Goal: Transaction & Acquisition: Book appointment/travel/reservation

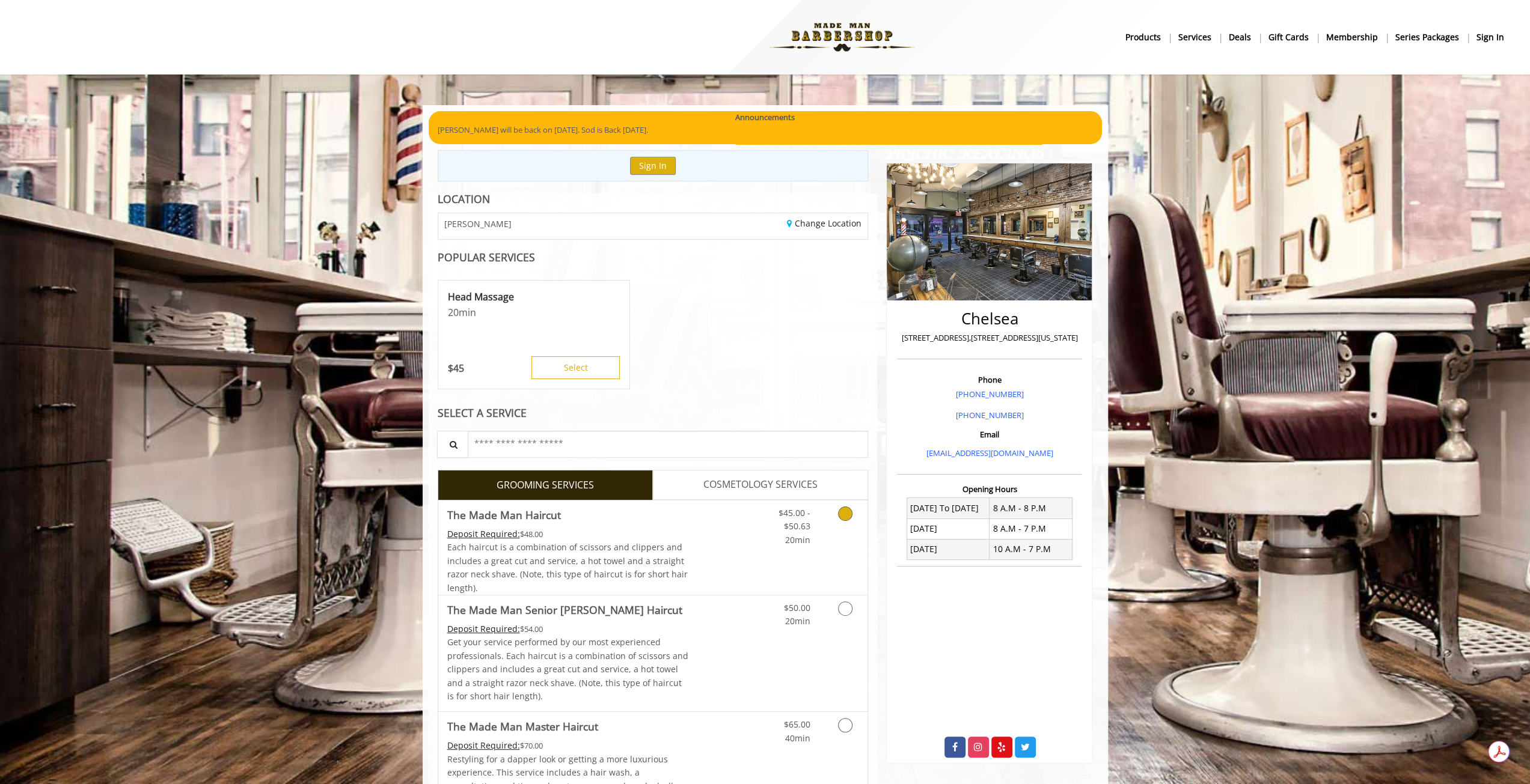
click at [844, 510] on icon "Grooming services" at bounding box center [845, 513] width 14 height 14
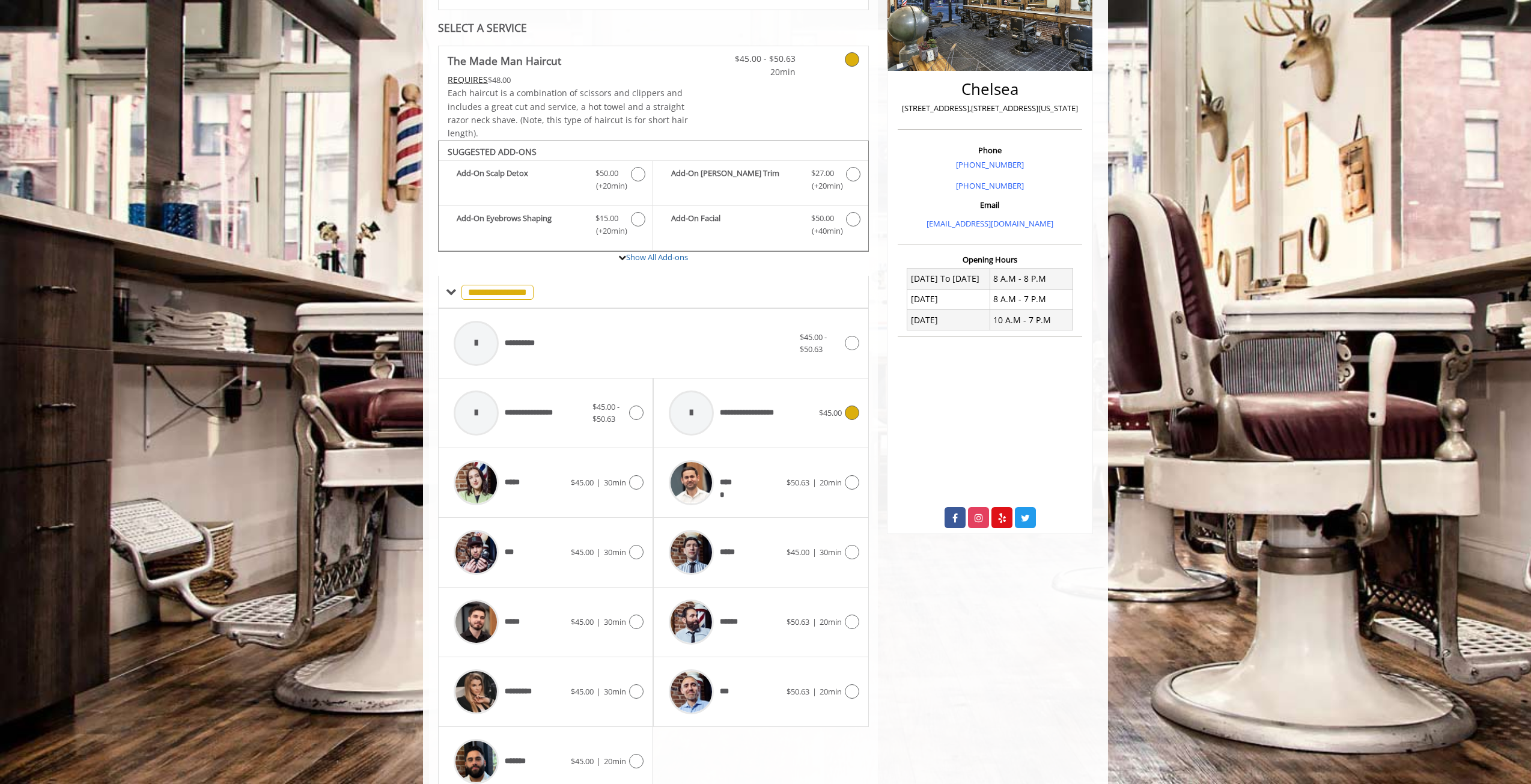
scroll to position [279, 0]
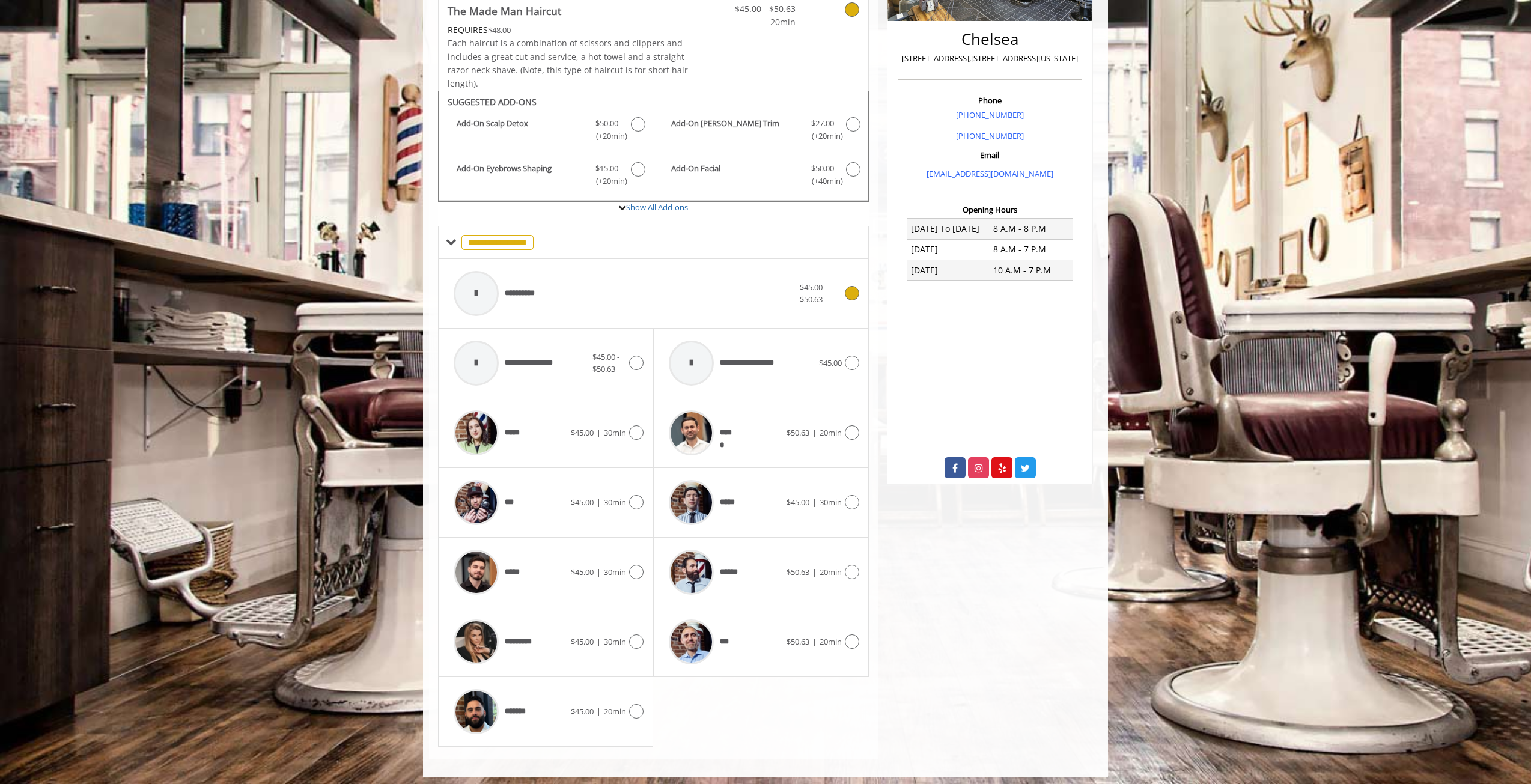
click at [684, 287] on div "**********" at bounding box center [624, 294] width 352 height 57
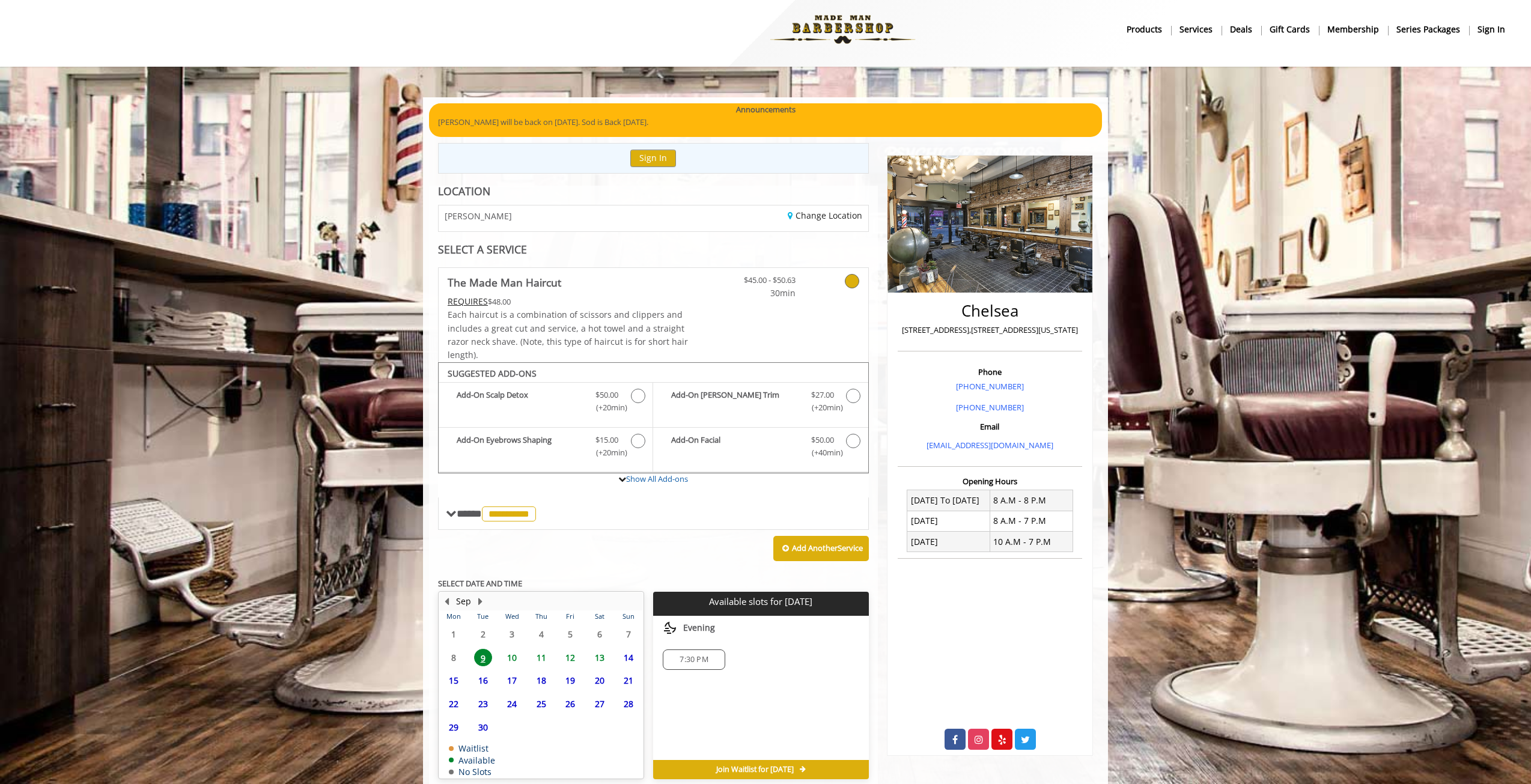
scroll to position [59, 0]
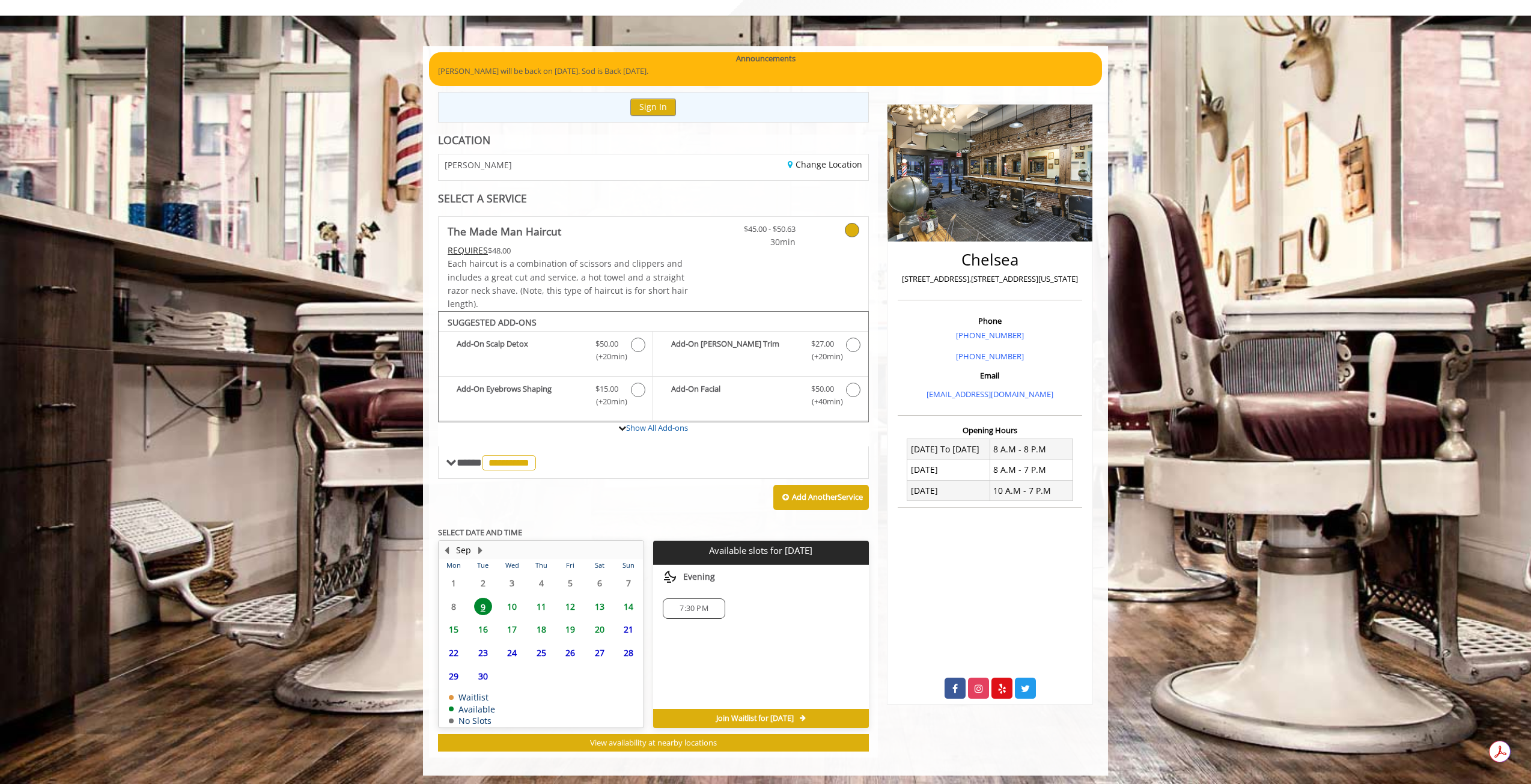
click at [707, 598] on div "7:30 PM" at bounding box center [693, 608] width 62 height 20
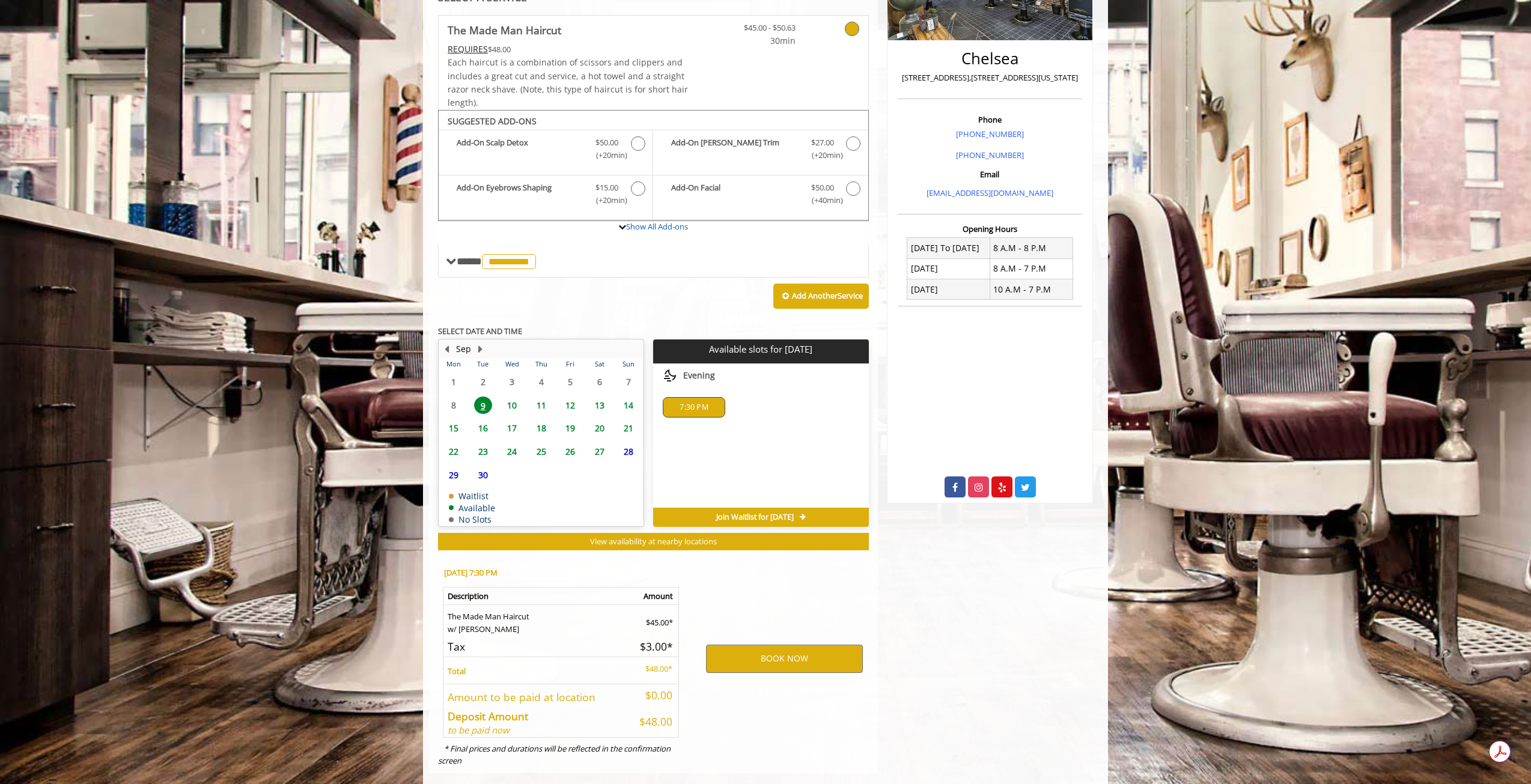
scroll to position [275, 0]
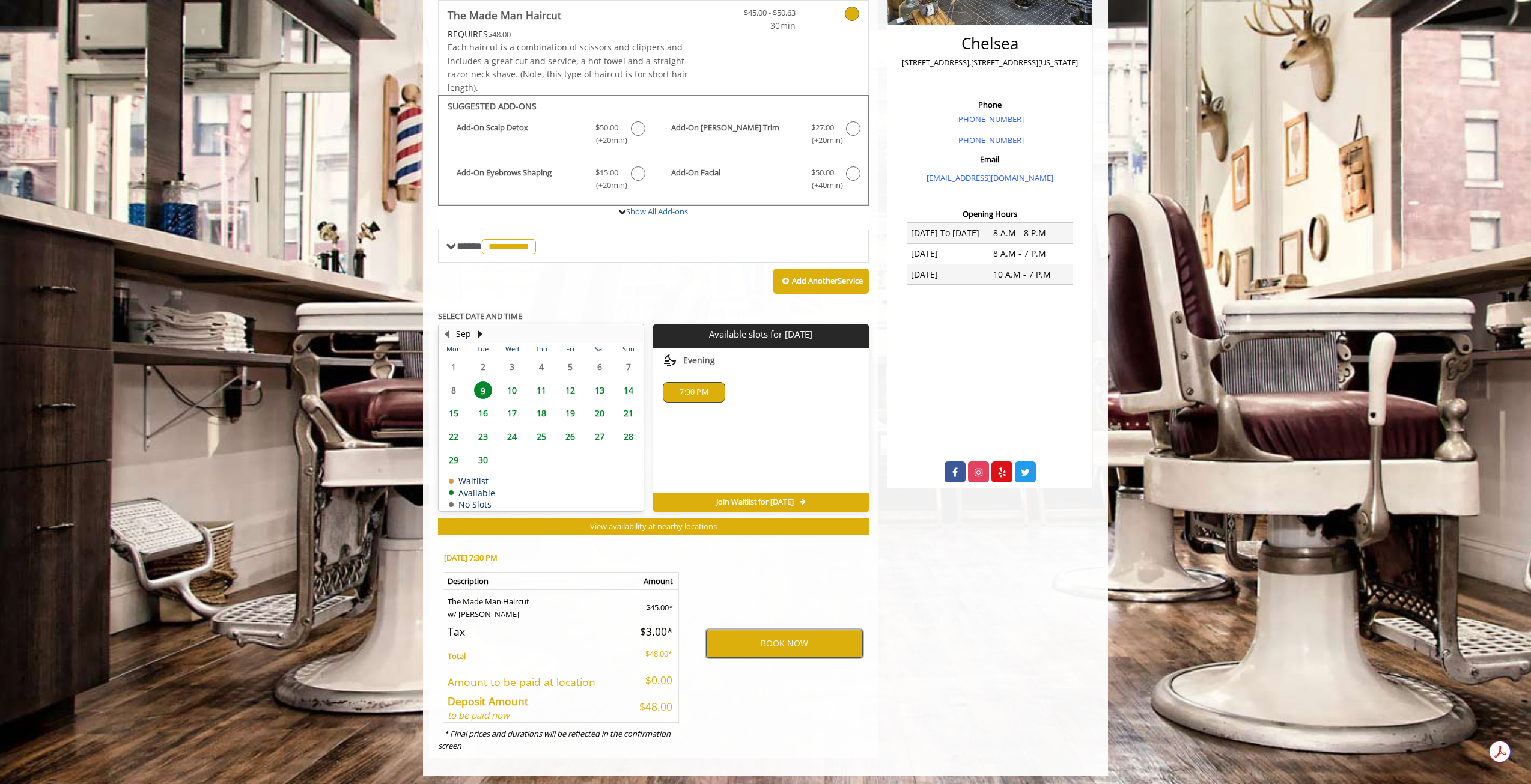
click at [811, 641] on button "BOOK NOW" at bounding box center [784, 643] width 157 height 28
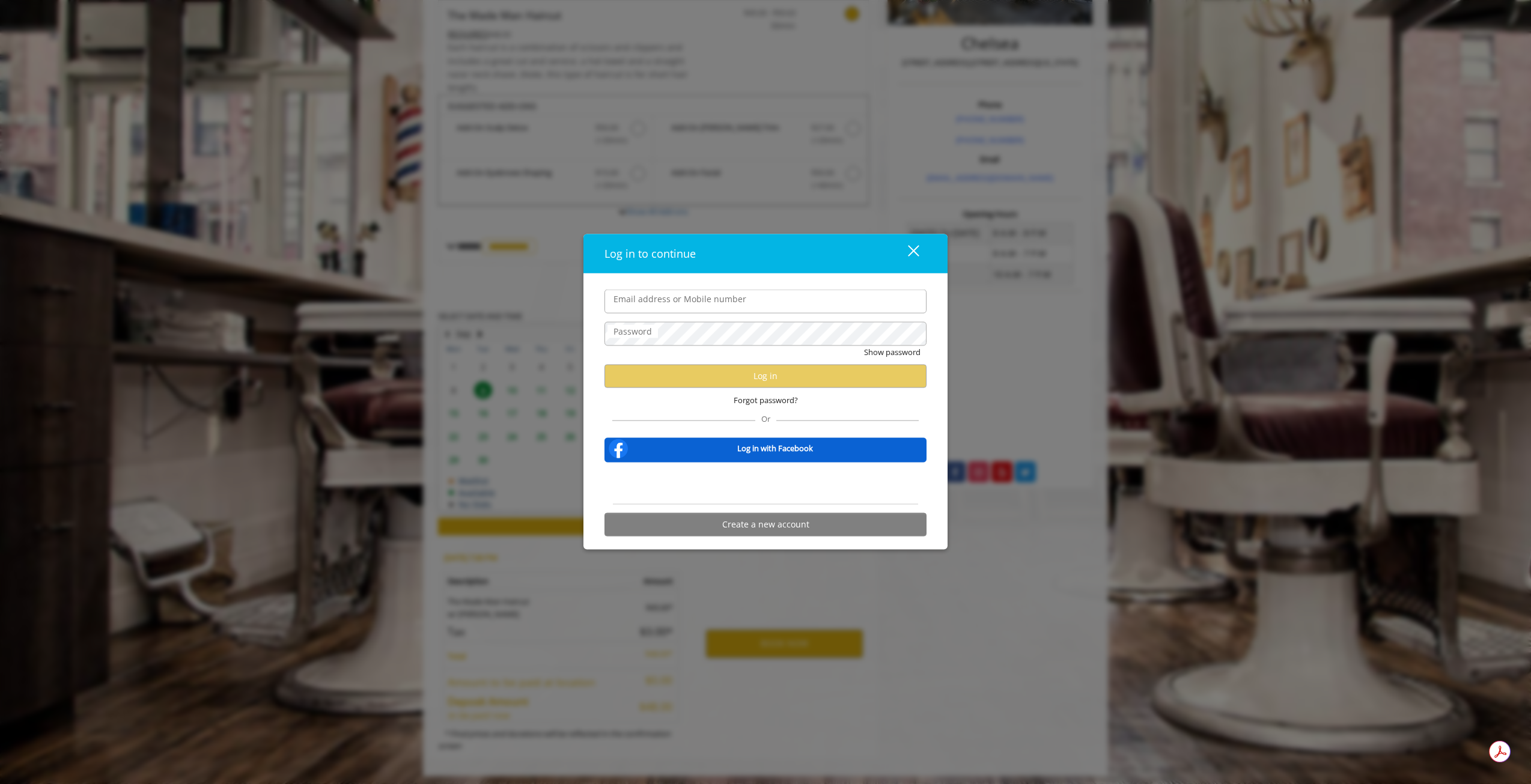
click at [770, 305] on input "Email address or Mobile number" at bounding box center [766, 302] width 322 height 24
type input "**********"
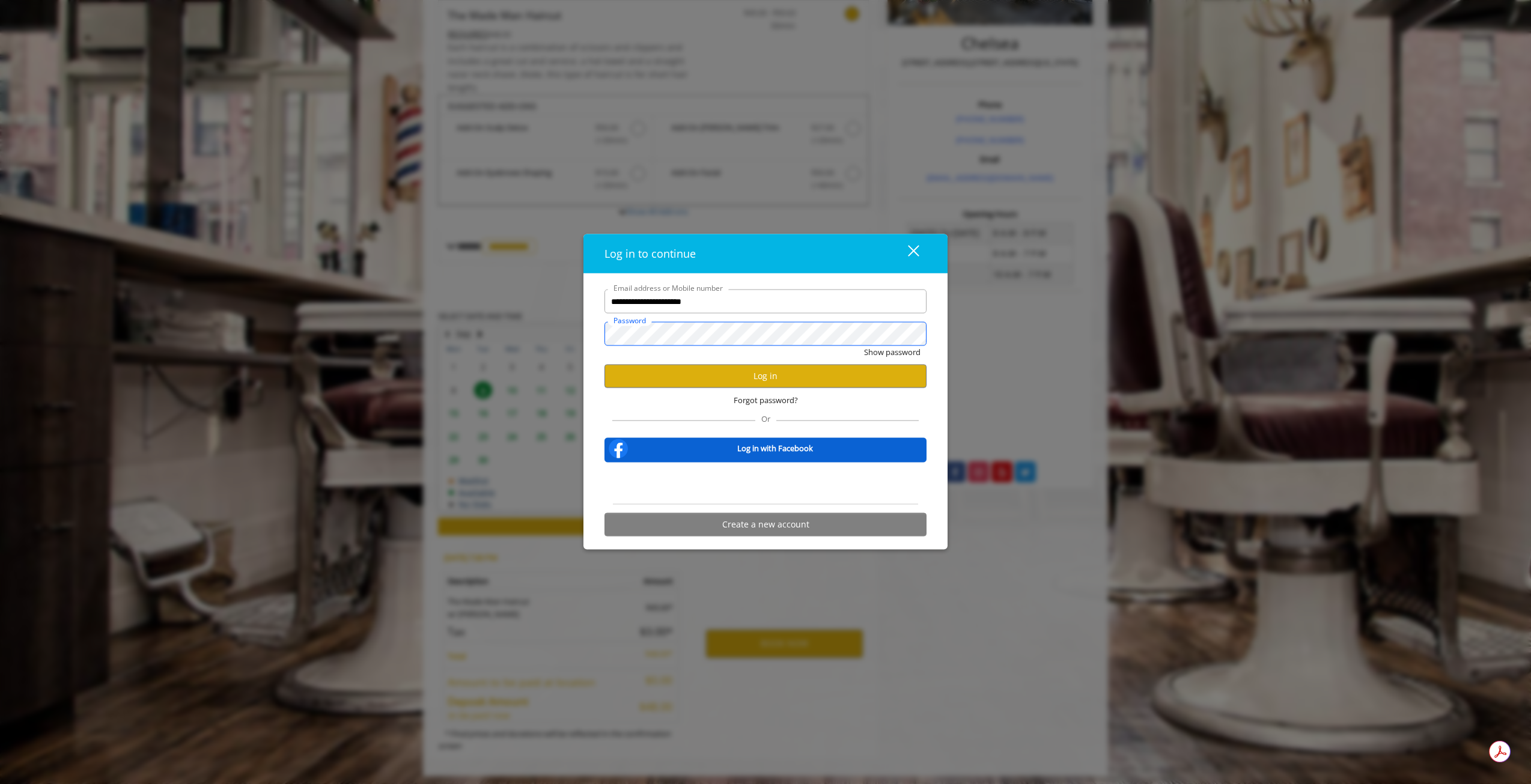
click at [864, 346] on button "Show password" at bounding box center [892, 352] width 57 height 13
click at [720, 369] on button "Log in" at bounding box center [766, 376] width 322 height 23
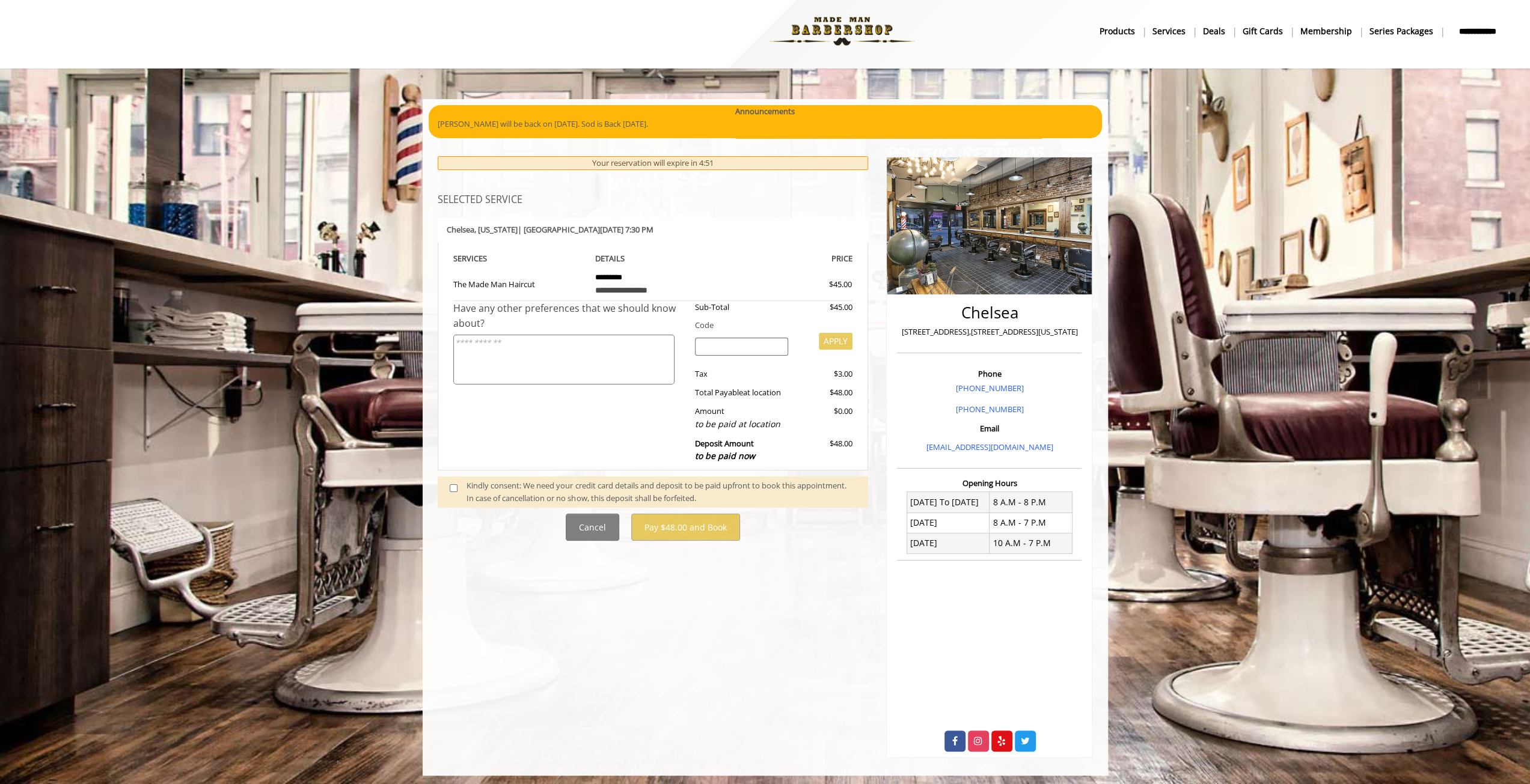
scroll to position [7, 0]
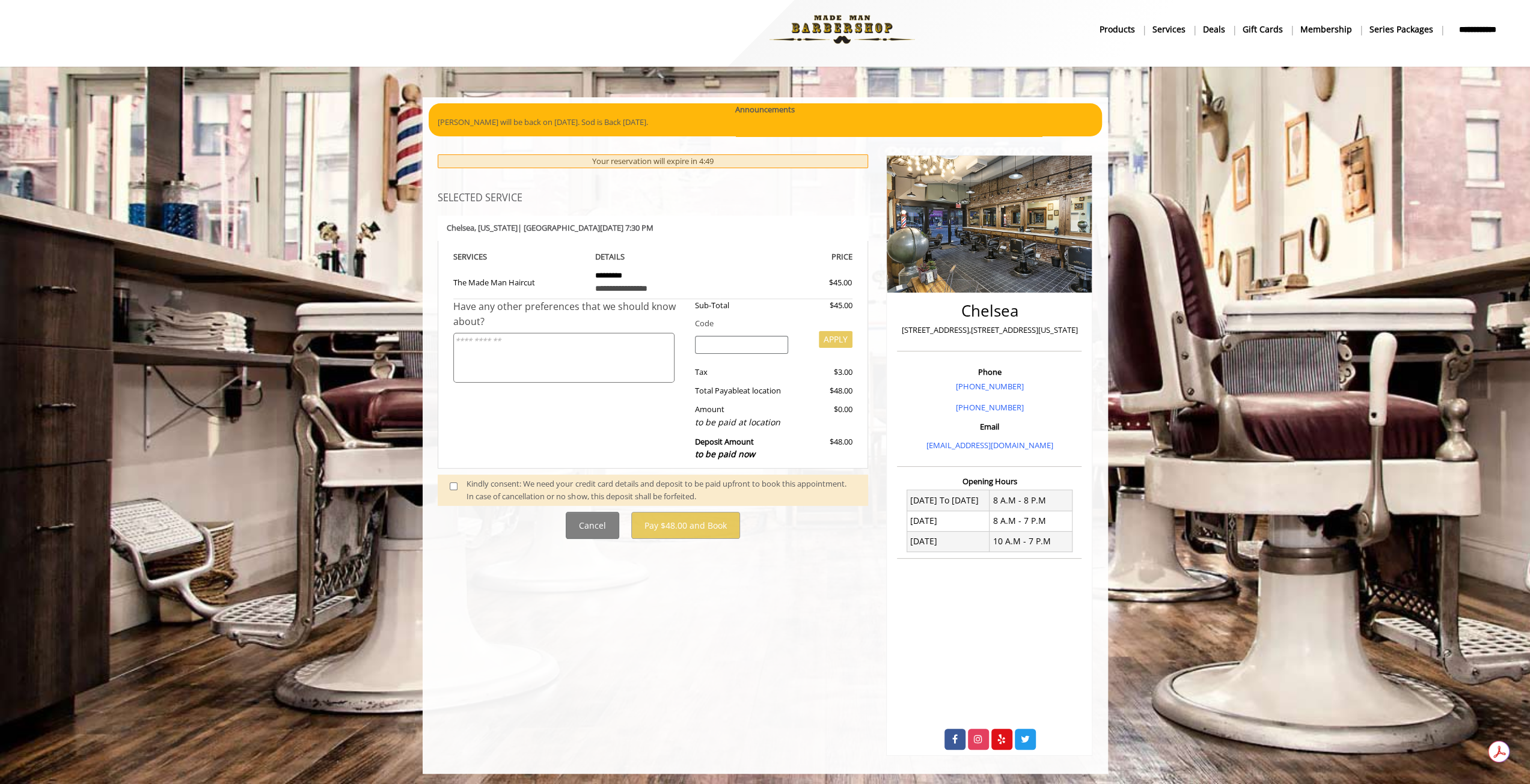
click at [447, 485] on span at bounding box center [459, 490] width 36 height 25
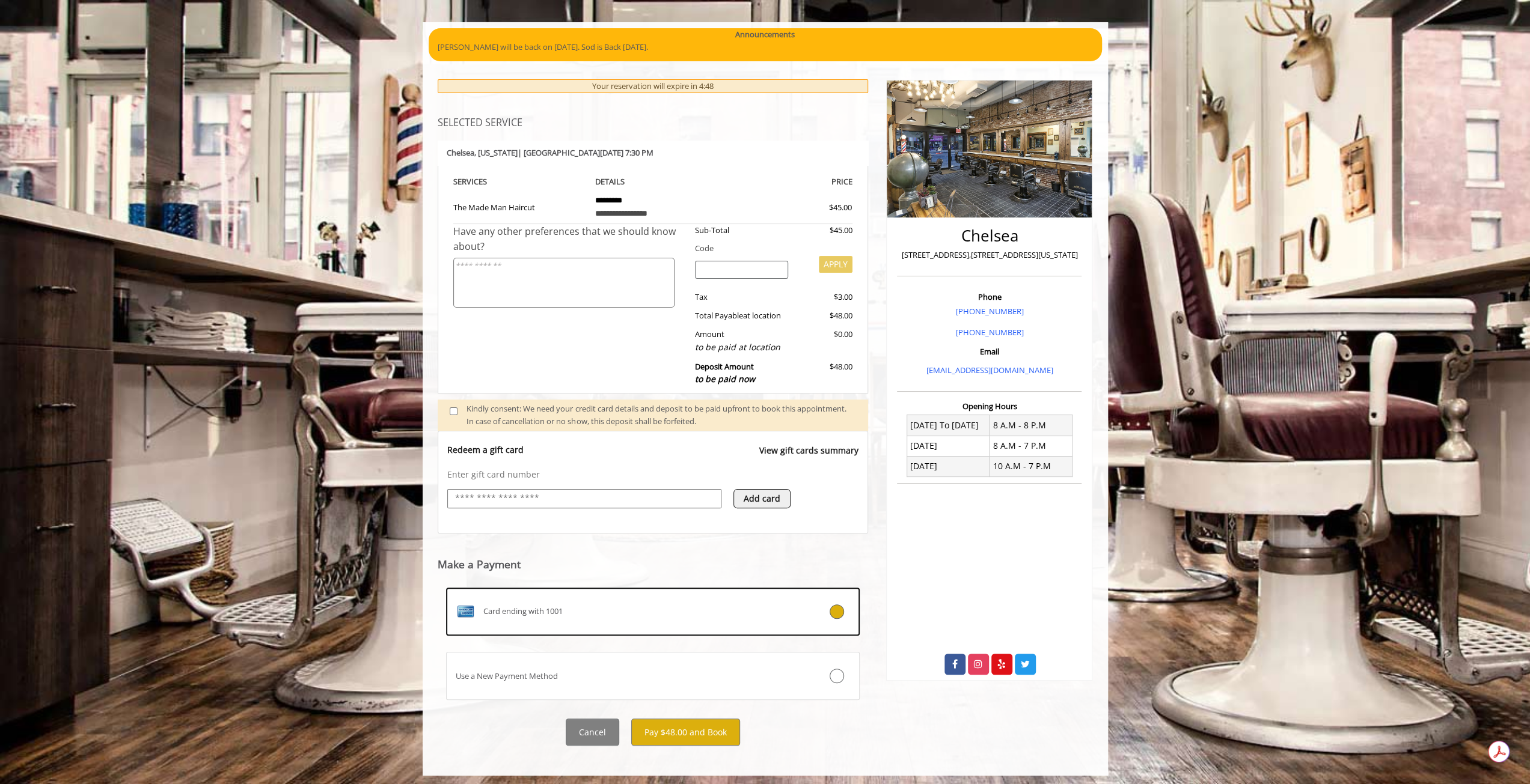
scroll to position [85, 0]
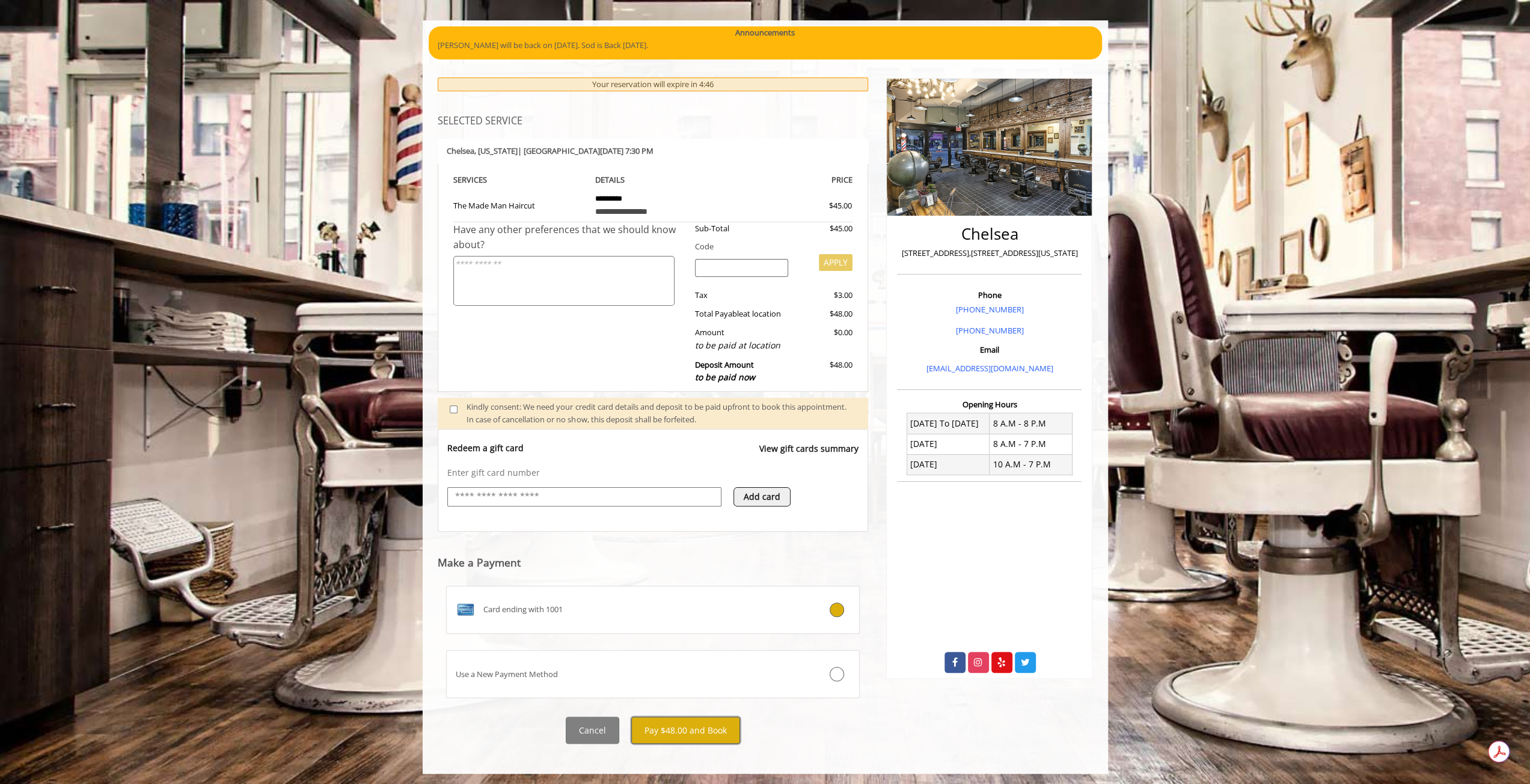
click at [702, 722] on button "Pay $48.00 and Book" at bounding box center [686, 730] width 109 height 27
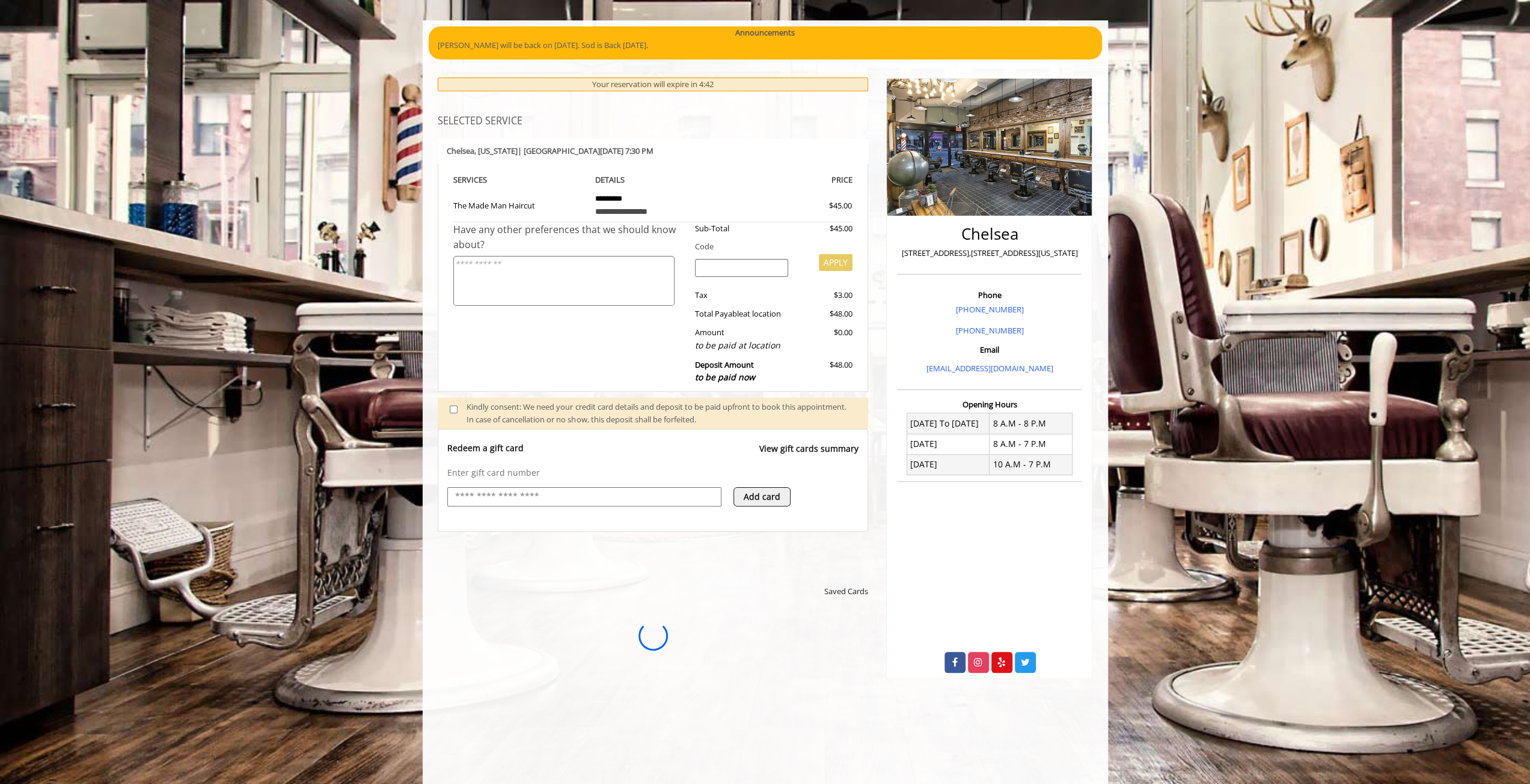
scroll to position [0, 0]
